Goal: Information Seeking & Learning: Learn about a topic

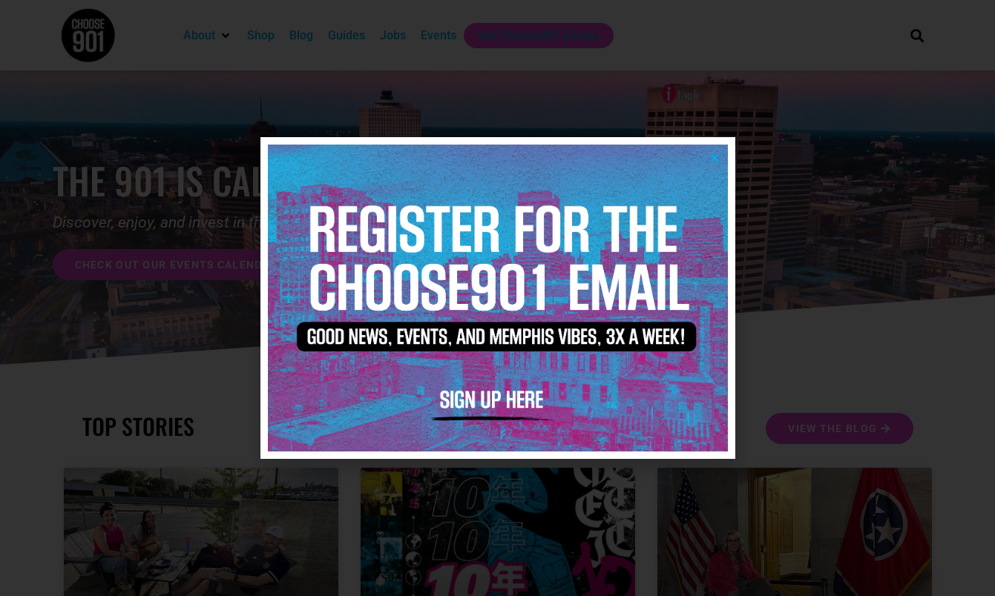
click at [716, 160] on icon "Close" at bounding box center [714, 157] width 11 height 11
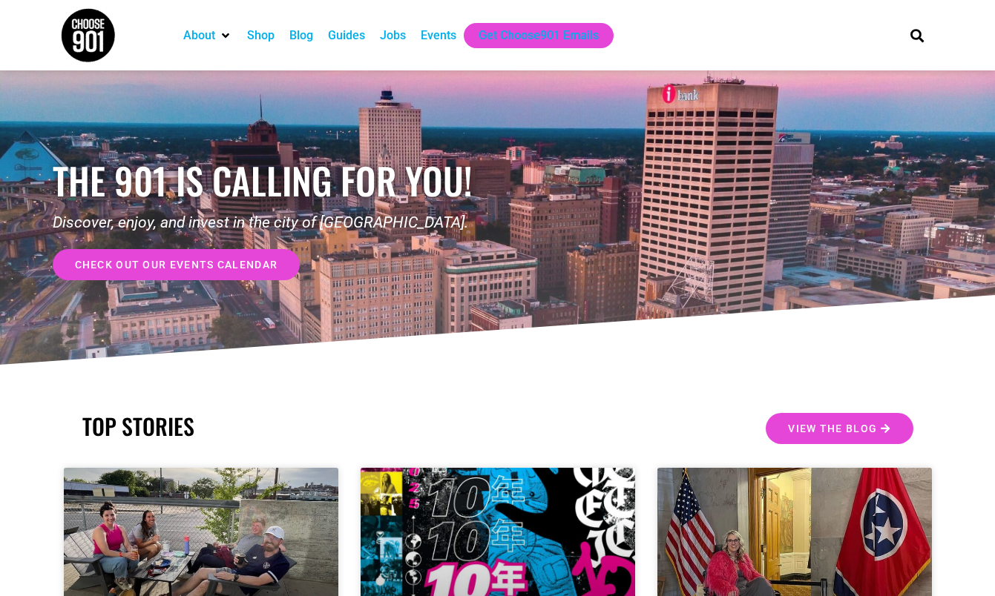
click at [398, 36] on div "Jobs" at bounding box center [393, 36] width 26 height 18
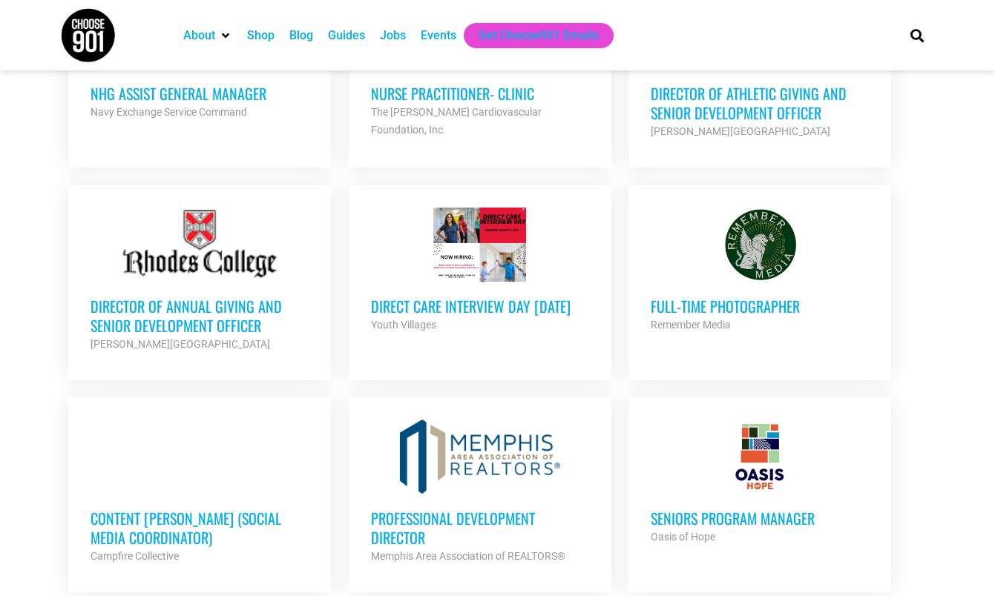
scroll to position [731, 0]
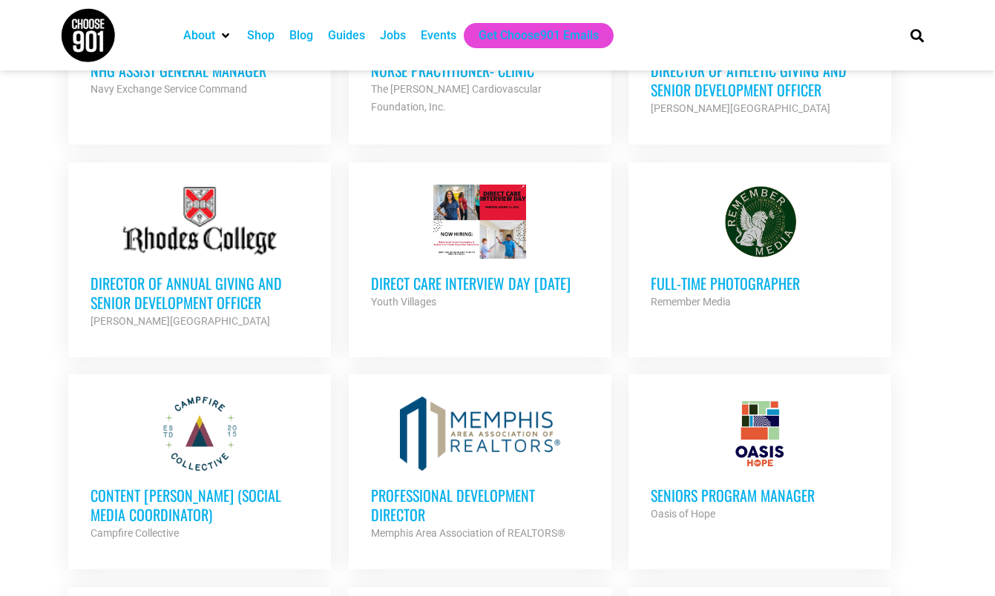
click at [723, 293] on div "Remember Media" at bounding box center [760, 302] width 218 height 18
click at [166, 490] on h3 "Content [PERSON_NAME] (Social Media Coordinator)" at bounding box center [200, 505] width 218 height 39
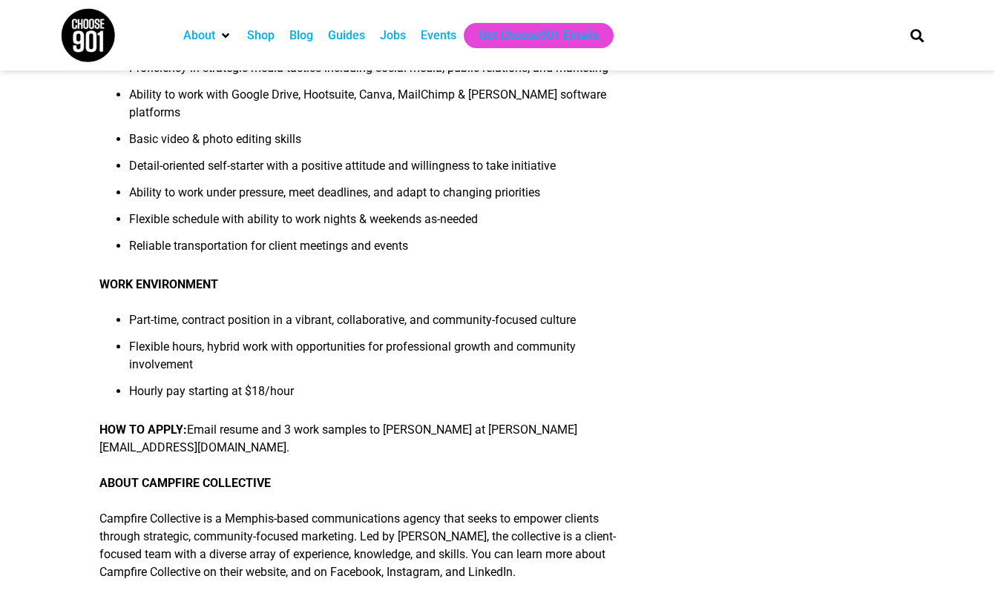
scroll to position [1027, 0]
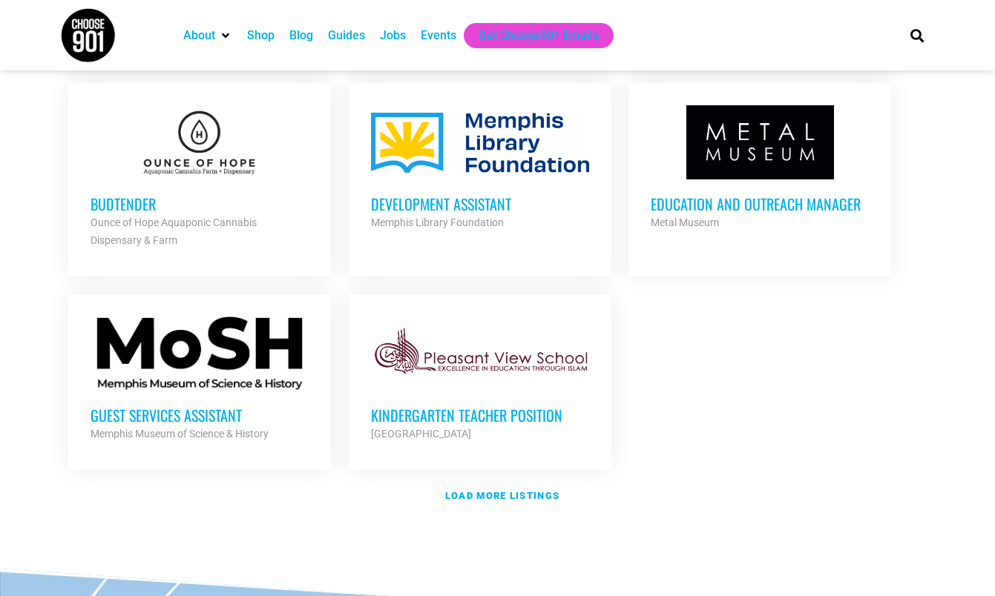
scroll to position [1642, 0]
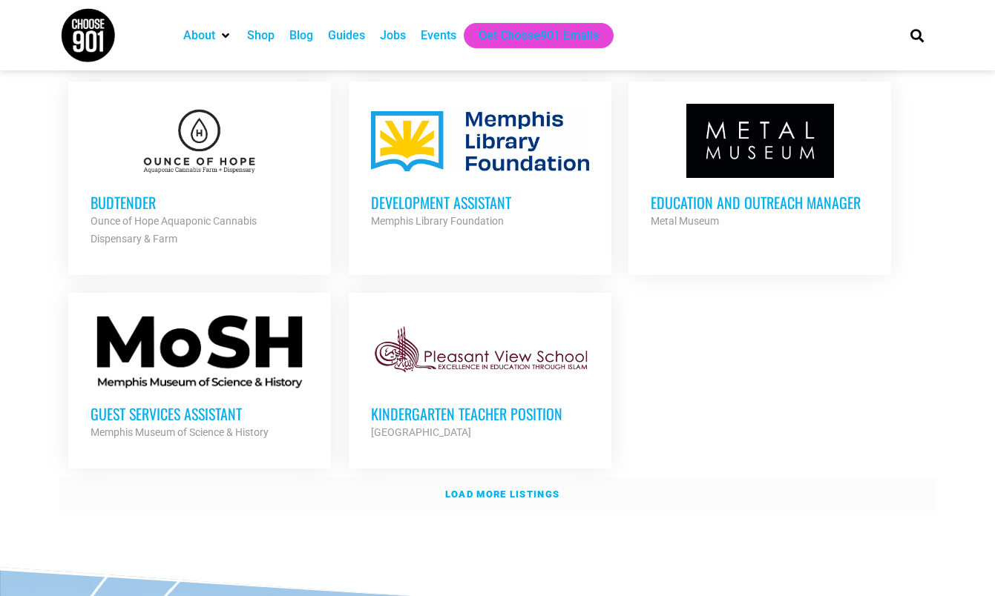
click at [473, 495] on link "Load more listings" at bounding box center [497, 495] width 875 height 34
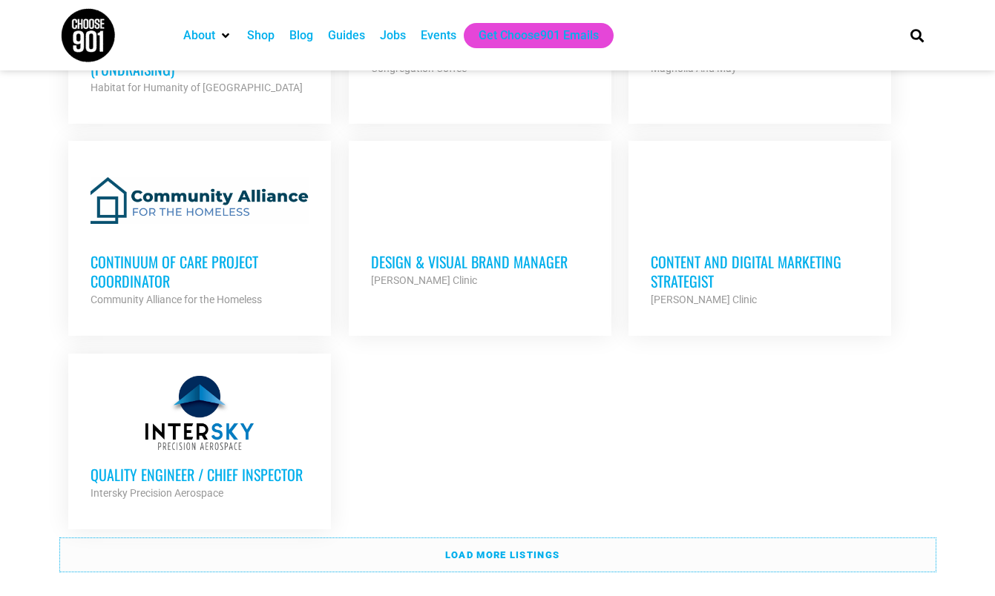
scroll to position [3113, 0]
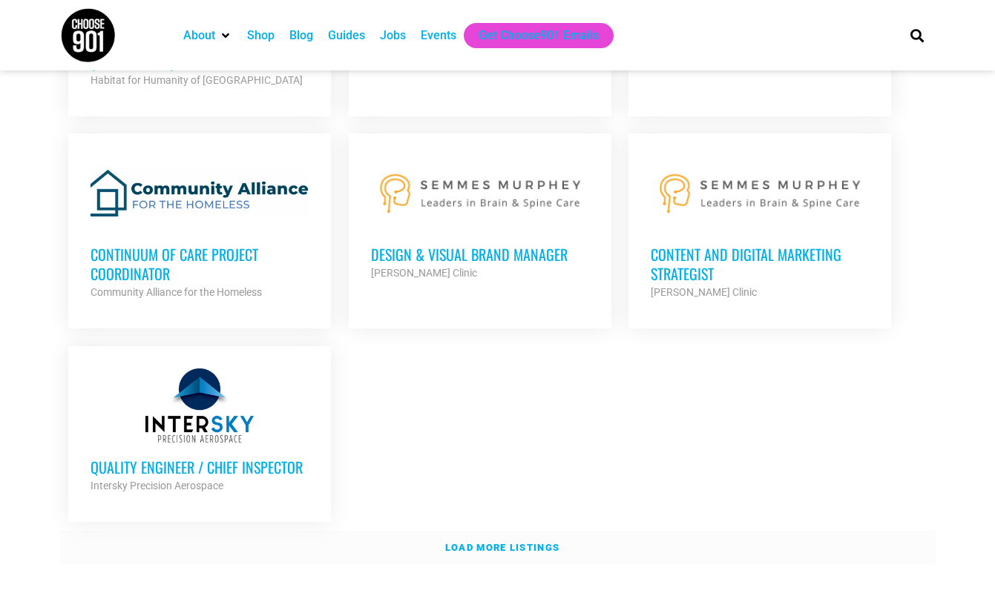
click at [366, 531] on link "Load more listings" at bounding box center [497, 548] width 875 height 34
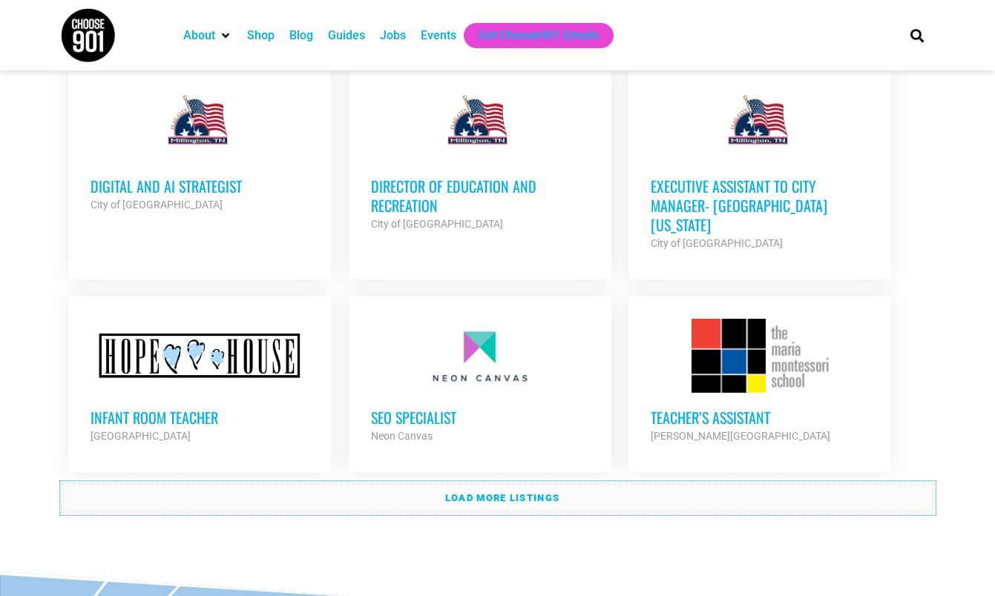
scroll to position [4495, 0]
click at [332, 481] on link "Load more listings" at bounding box center [497, 498] width 875 height 34
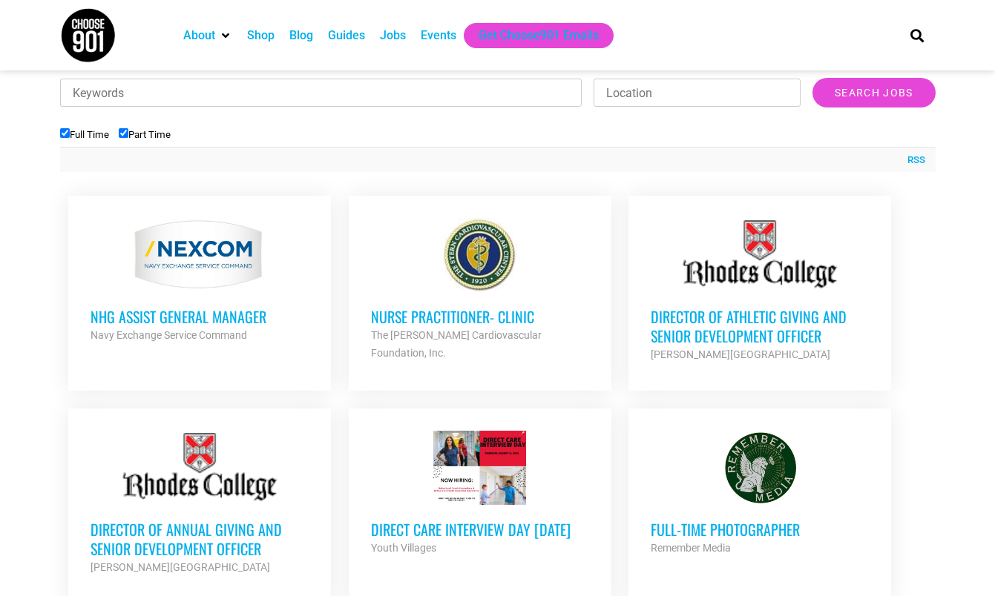
scroll to position [485, 0]
click at [692, 326] on h3 "Director of Athletic Giving and Senior Development Officer" at bounding box center [760, 325] width 218 height 39
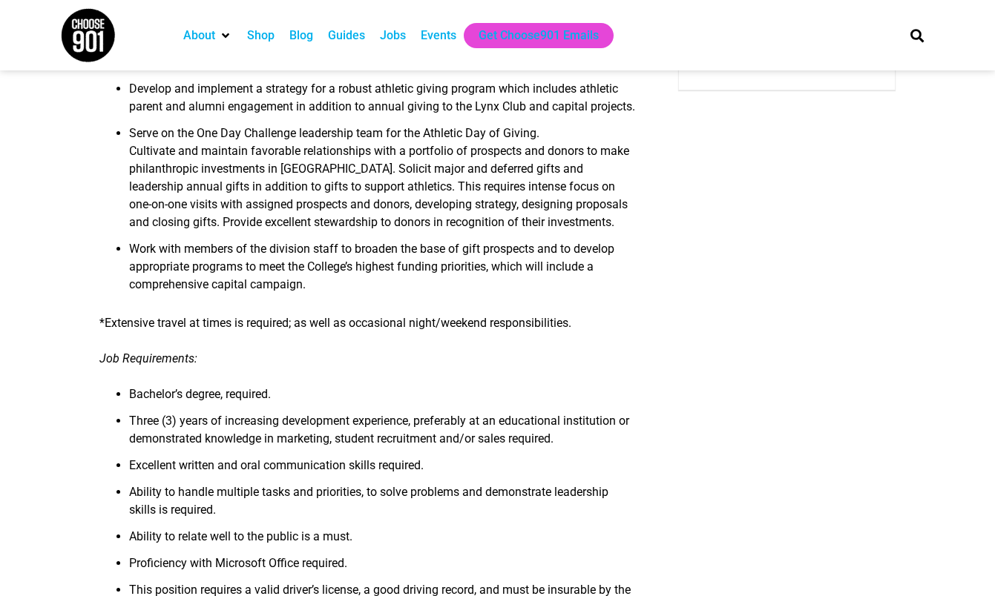
scroll to position [343, 0]
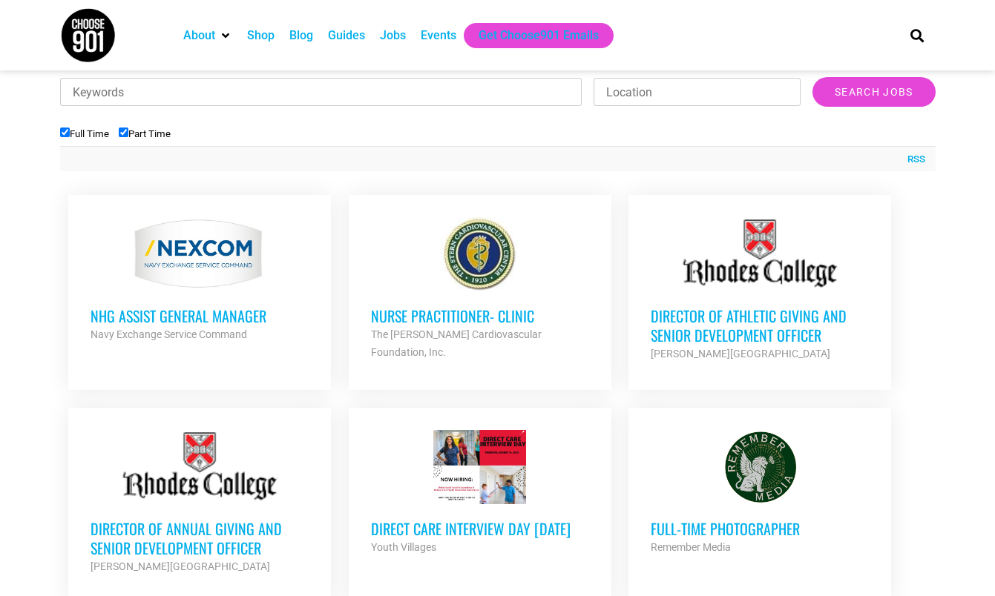
click at [232, 530] on h3 "Director of Annual Giving and Senior Development Officer" at bounding box center [200, 538] width 218 height 39
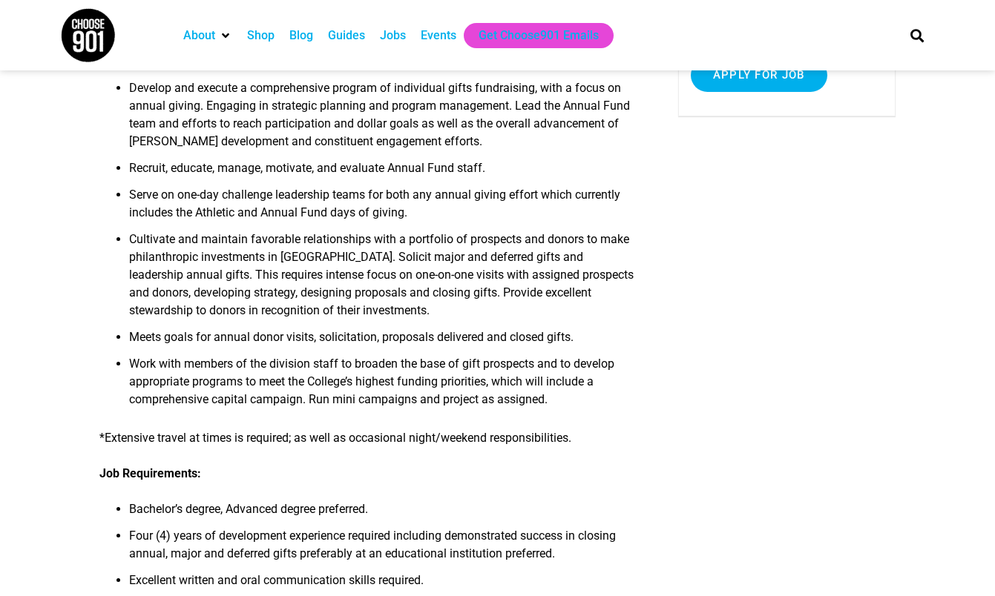
scroll to position [319, 0]
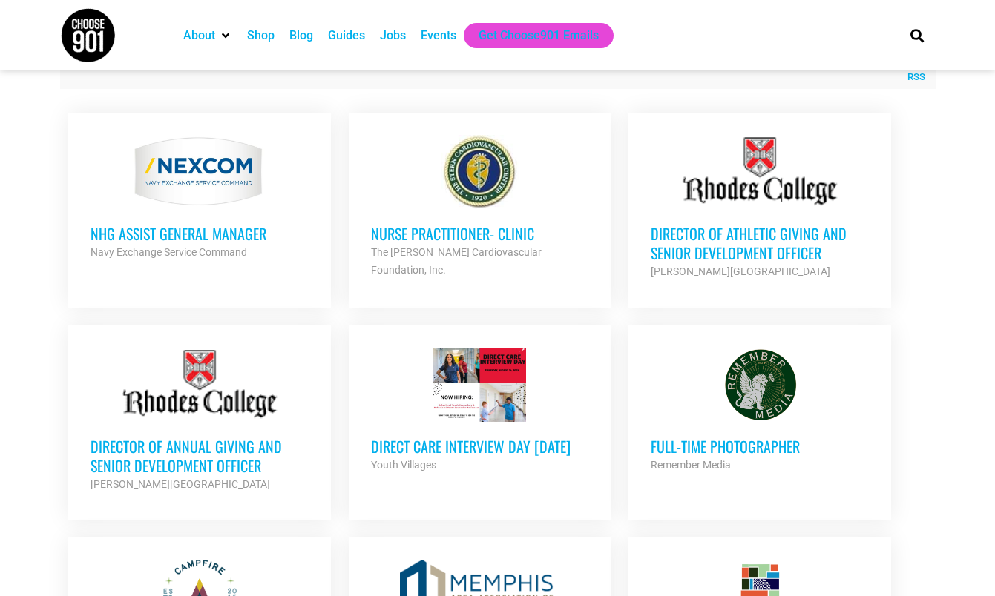
scroll to position [714, 0]
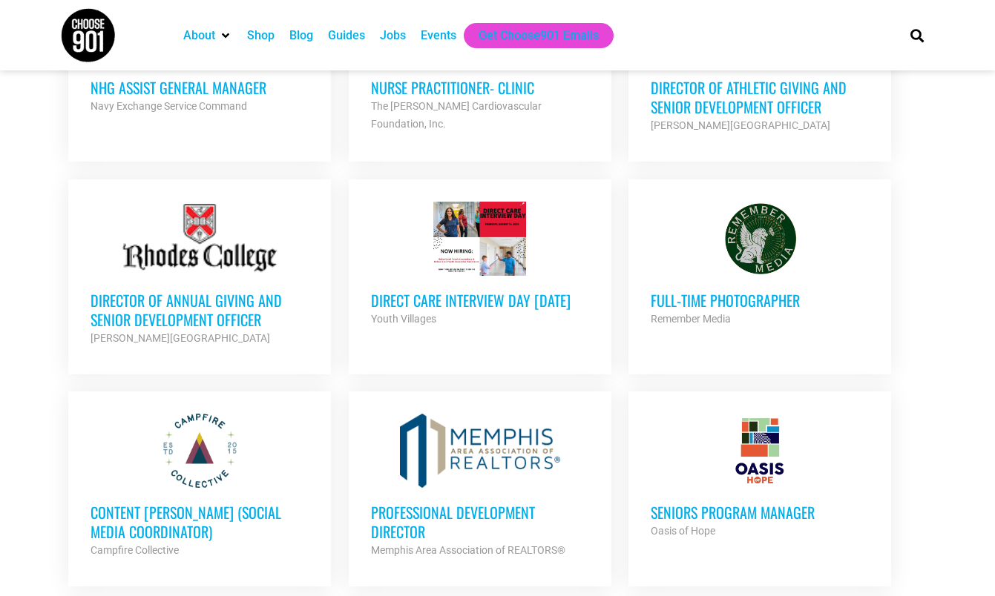
click at [425, 308] on h3 "Direct Care Interview Day [DATE]" at bounding box center [480, 300] width 218 height 19
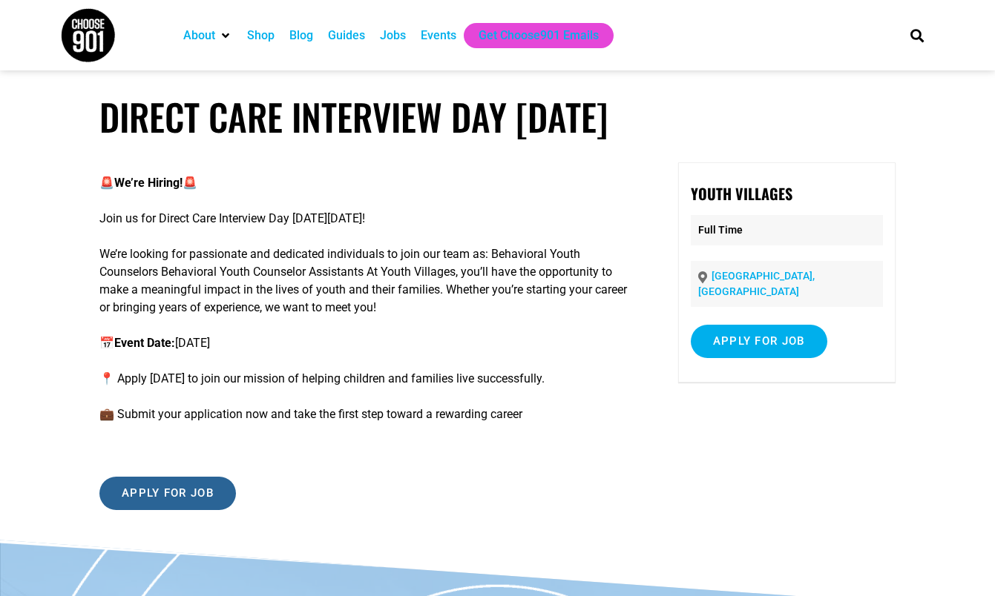
click at [201, 496] on input "Apply for job" at bounding box center [167, 493] width 137 height 33
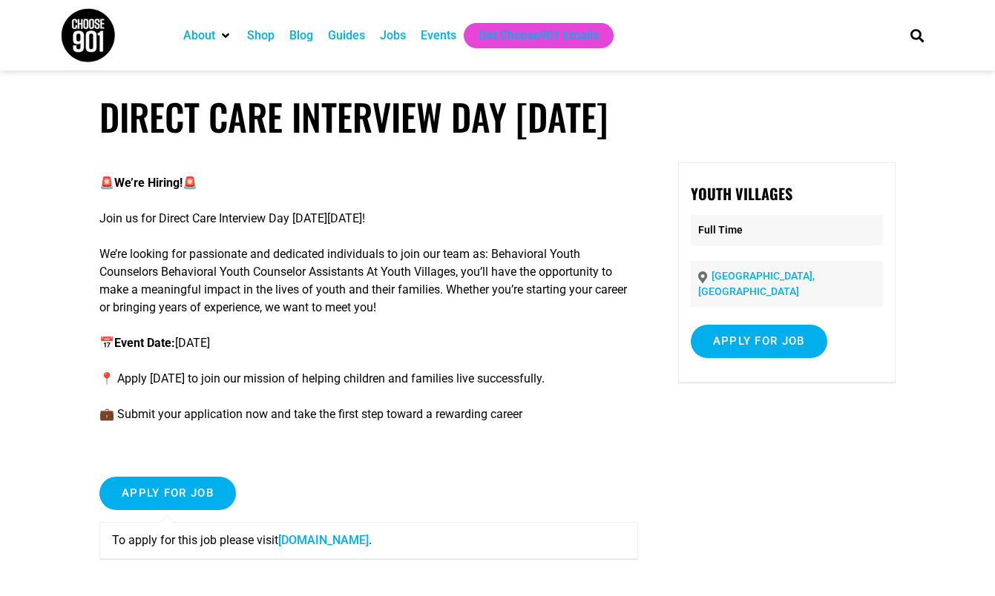
click at [306, 535] on link "[DOMAIN_NAME]" at bounding box center [323, 540] width 91 height 14
